Goal: Task Accomplishment & Management: Use online tool/utility

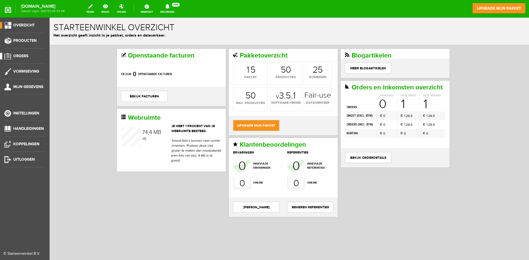
click at [20, 56] on span "Orders" at bounding box center [20, 56] width 15 height 5
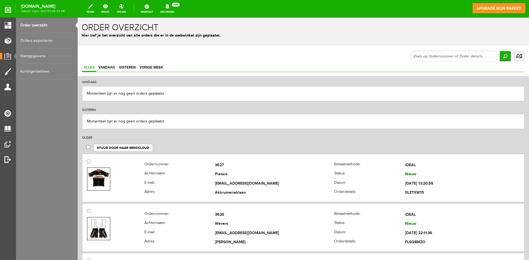
click at [40, 40] on link "Orders exporteren" at bounding box center [46, 40] width 53 height 15
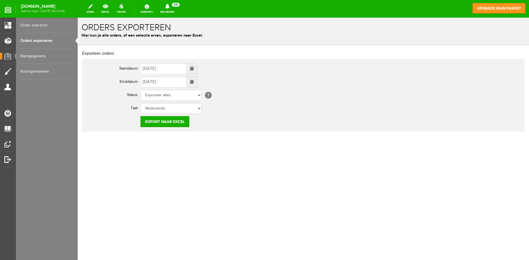
click at [194, 69] on span at bounding box center [192, 69] width 4 height 4
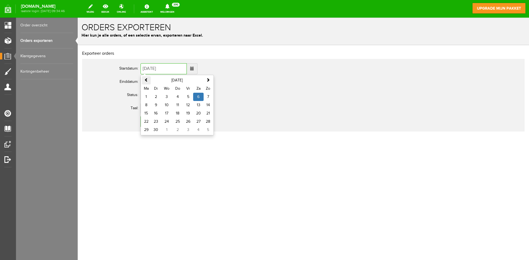
click at [148, 77] on th at bounding box center [146, 80] width 9 height 8
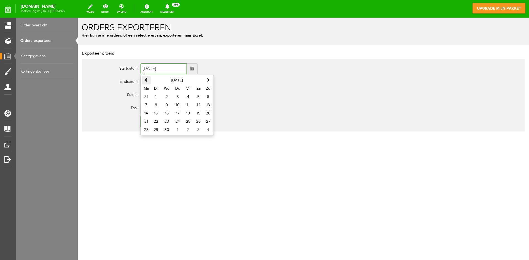
click at [148, 77] on th at bounding box center [146, 80] width 9 height 8
click at [169, 95] on td "1" at bounding box center [166, 97] width 11 height 8
type input "[DATE]"
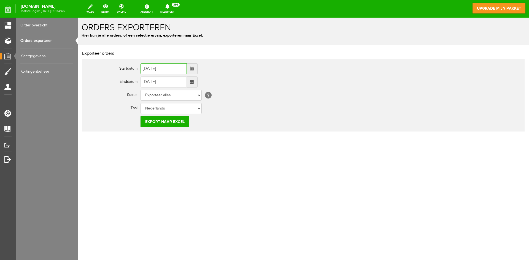
click at [194, 82] on span at bounding box center [192, 82] width 4 height 4
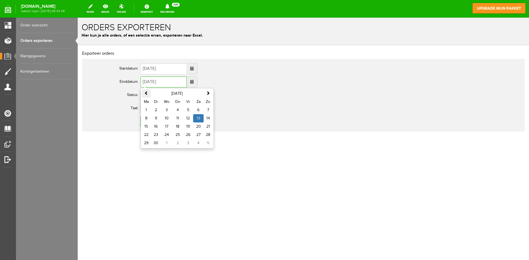
click at [146, 93] on span at bounding box center [146, 93] width 4 height 4
click at [208, 140] on td "31" at bounding box center [207, 143] width 9 height 8
type input "[DATE]"
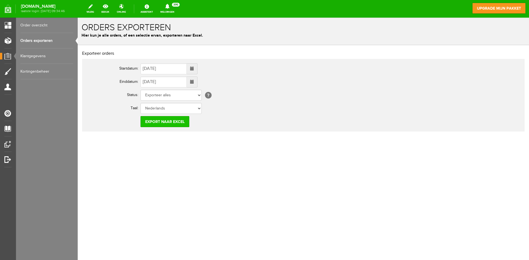
click at [169, 123] on input "Export naar Excel" at bounding box center [164, 121] width 49 height 11
click at [444, 154] on div "Exporteer orders Startdatum: [DATE] Einddatum: [DATE] Status: Exporteer alles O…" at bounding box center [303, 109] width 451 height 128
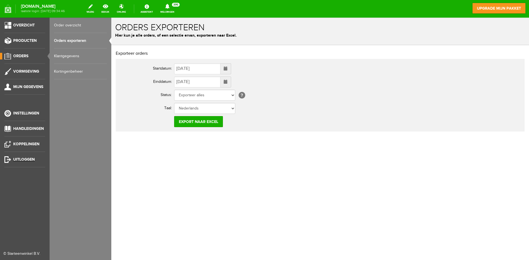
drag, startPoint x: 8, startPoint y: 159, endPoint x: 284, endPoint y: 27, distance: 306.9
click at [8, 159] on link "Uitloggen" at bounding box center [22, 159] width 45 height 7
